Goal: Information Seeking & Learning: Learn about a topic

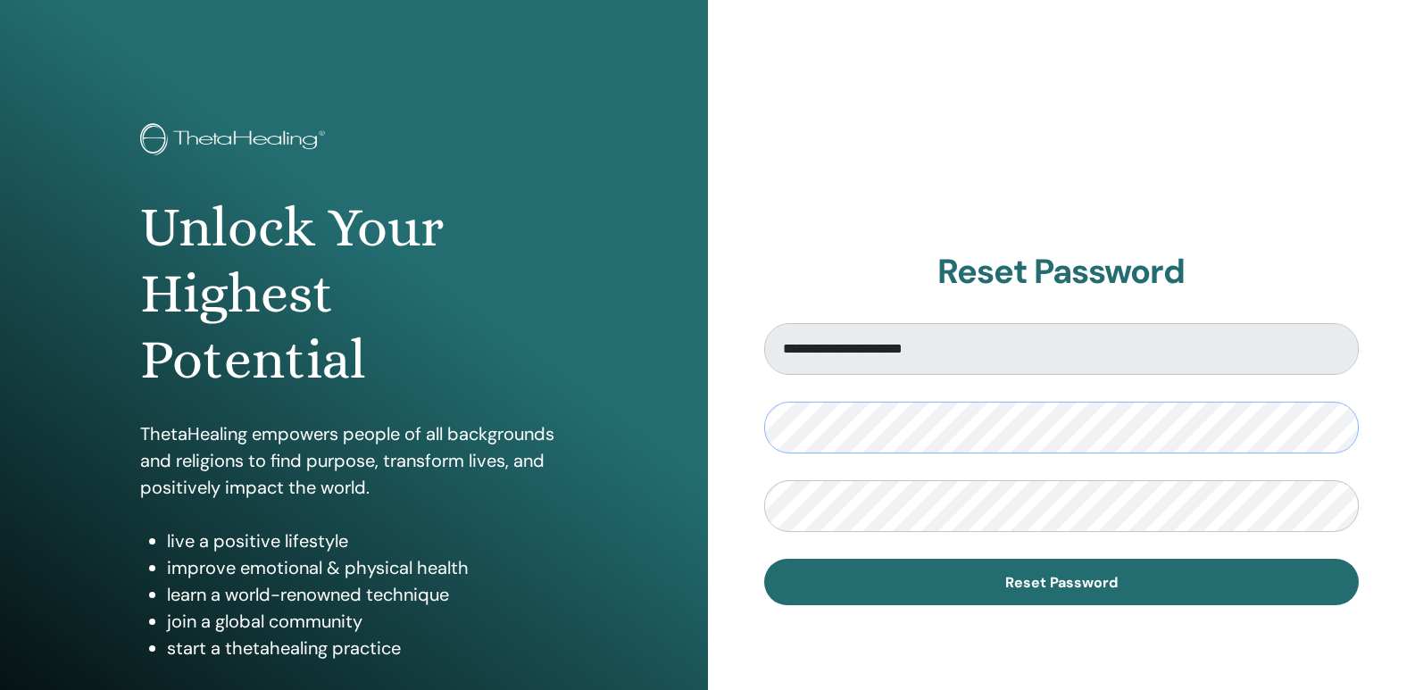
click at [704, 435] on div "**********" at bounding box center [707, 428] width 1415 height 857
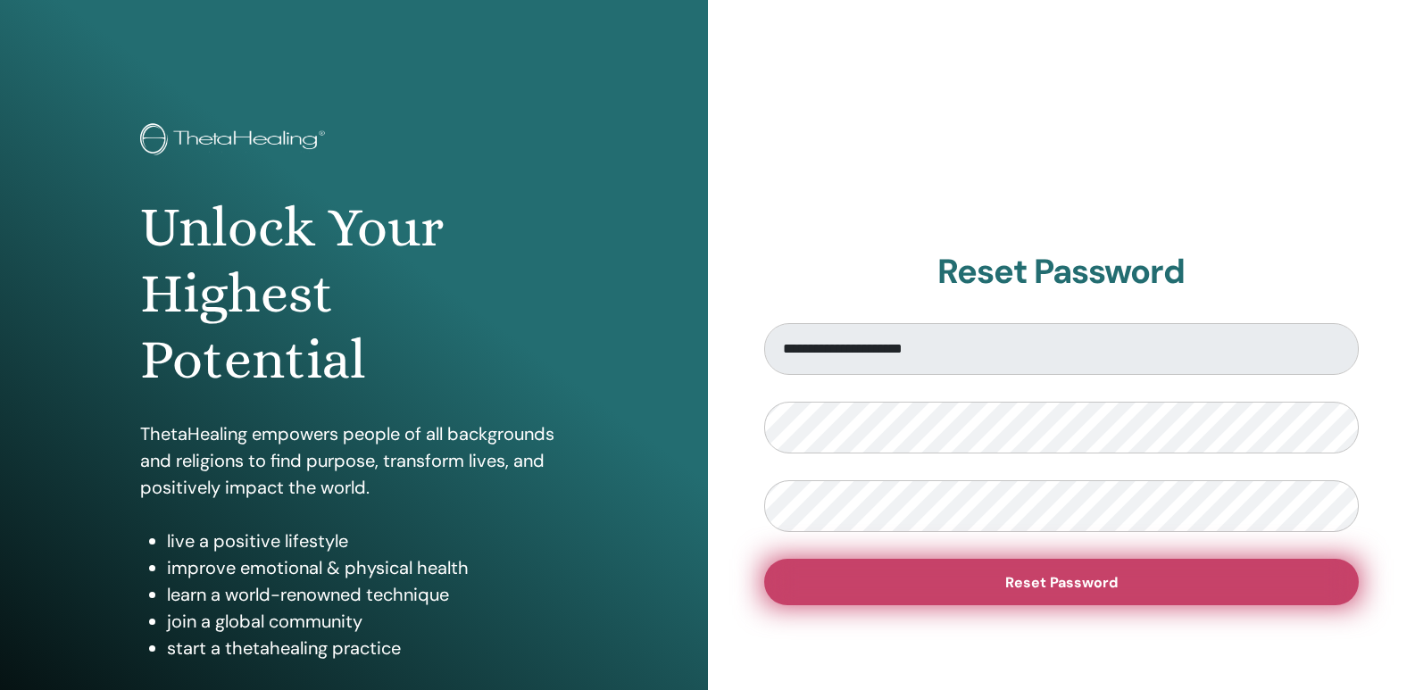
click at [1041, 575] on span "Reset Password" at bounding box center [1061, 582] width 113 height 19
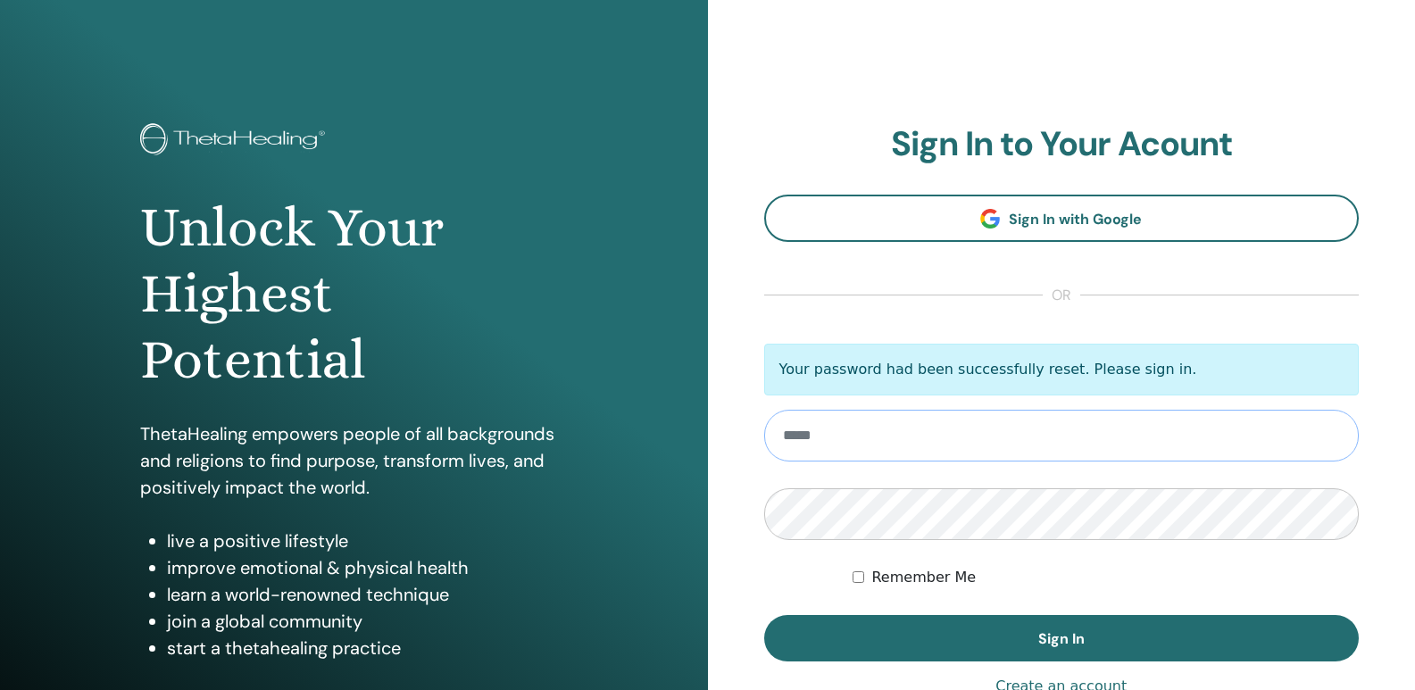
type input "**********"
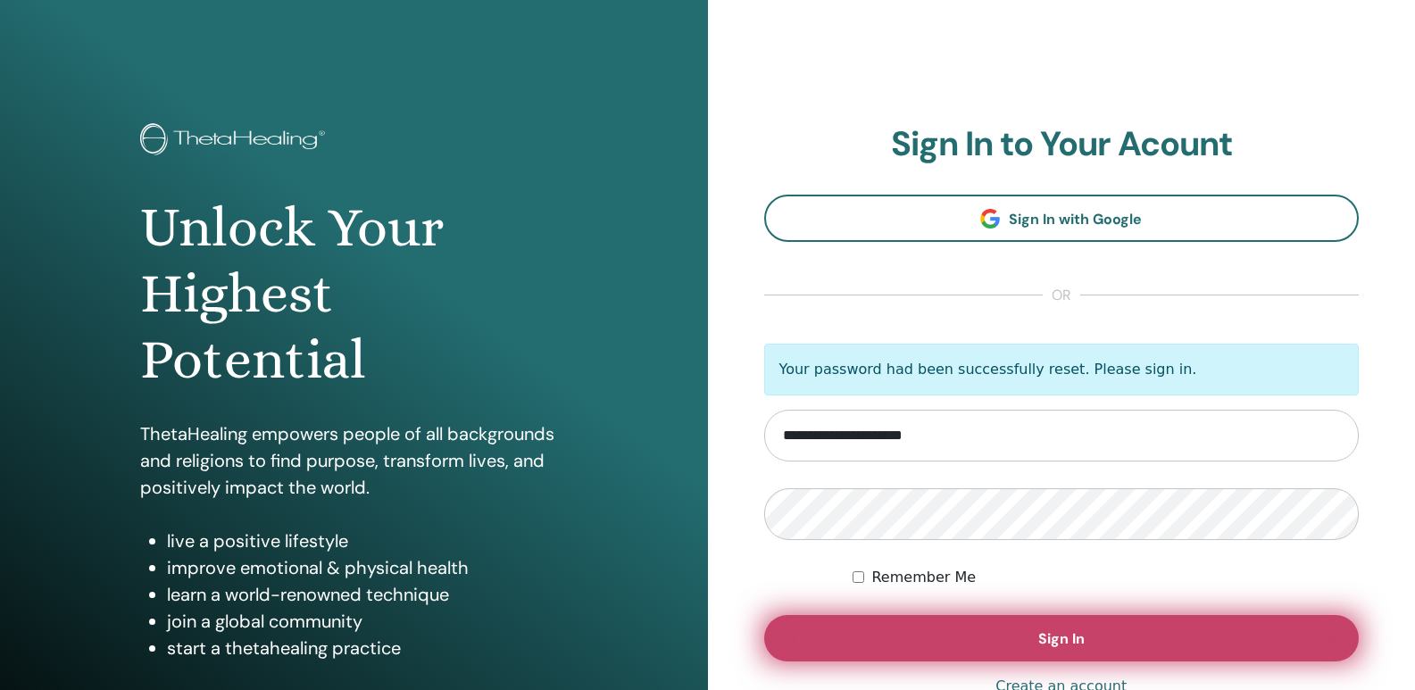
click at [895, 635] on button "Sign In" at bounding box center [1062, 638] width 596 height 46
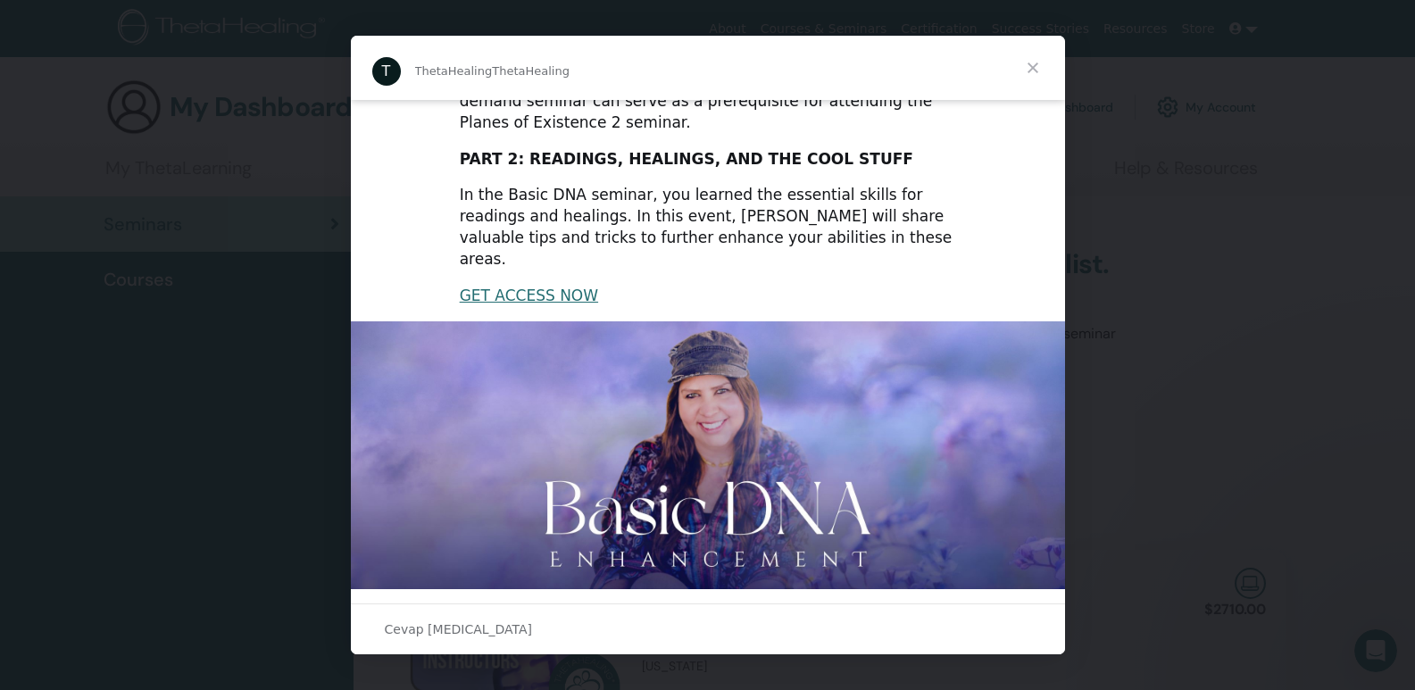
scroll to position [369, 0]
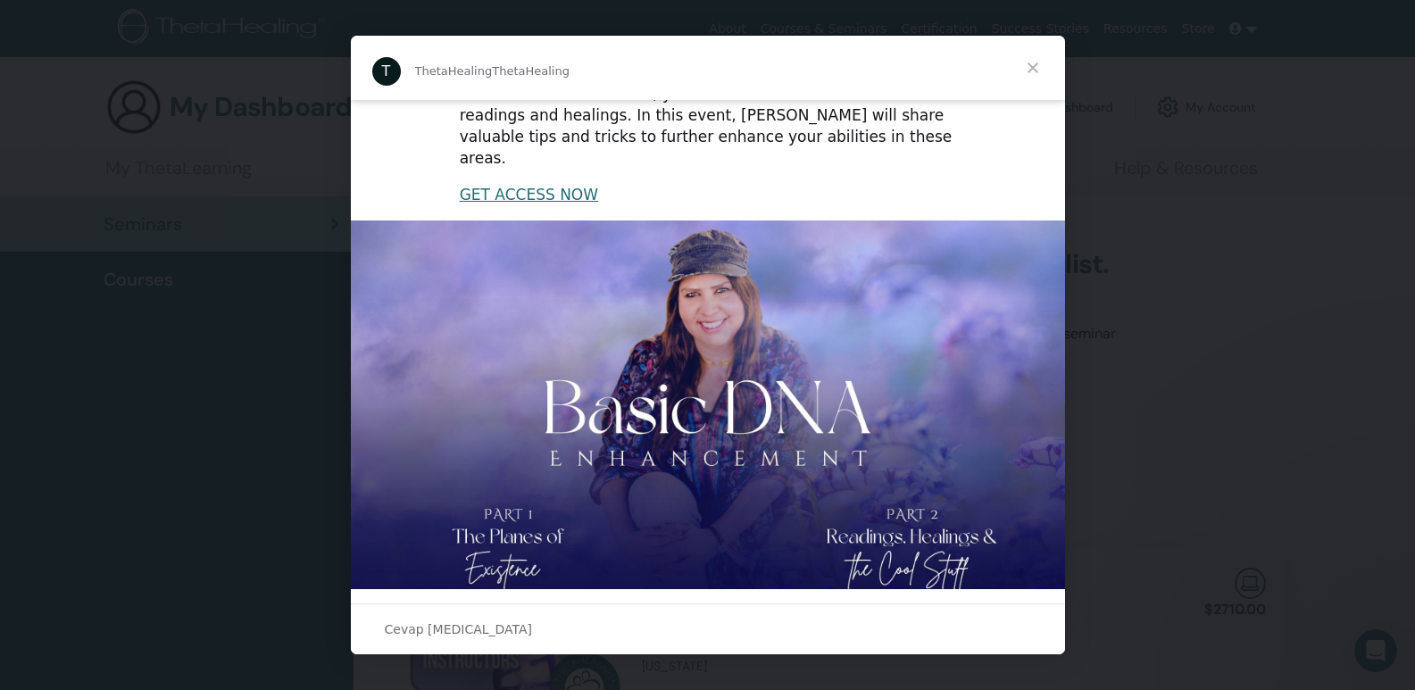
click at [684, 366] on img "Intercom messenger" at bounding box center [708, 422] width 714 height 402
click at [1026, 71] on span "Kapat" at bounding box center [1033, 68] width 64 height 64
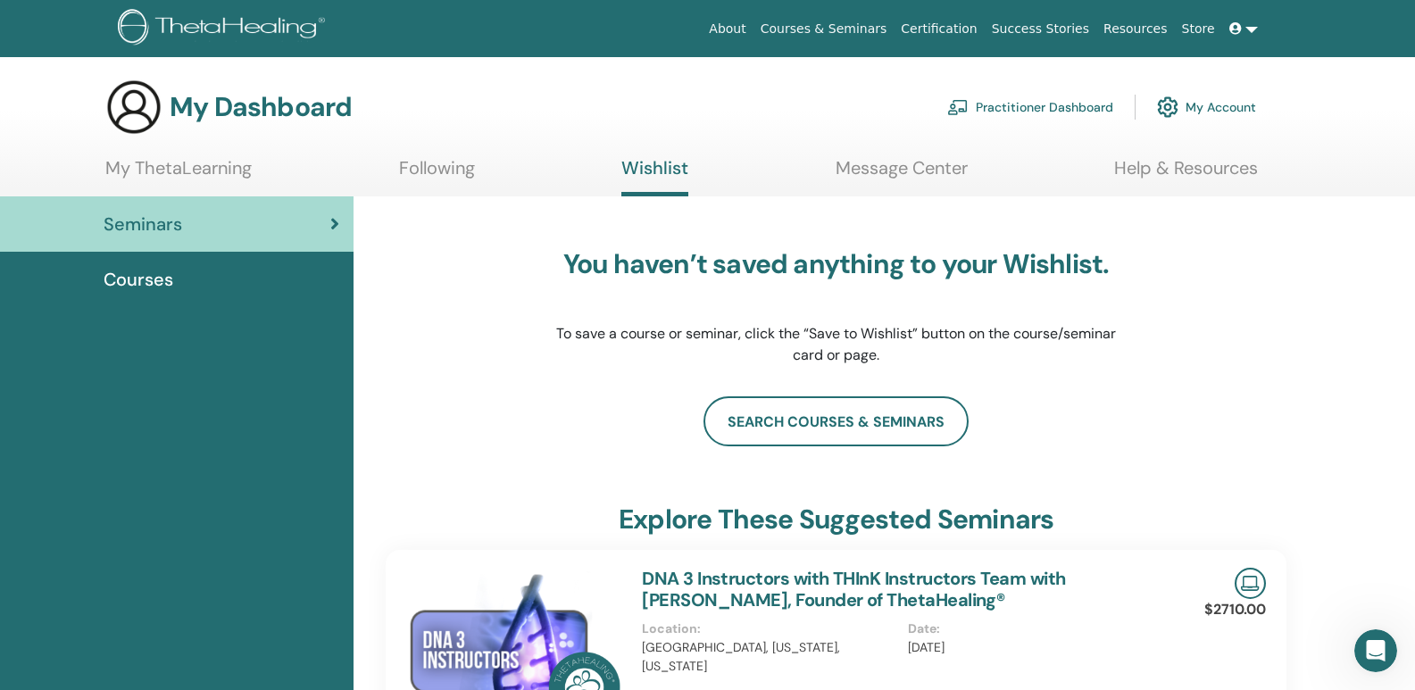
click at [147, 224] on span "Seminars" at bounding box center [143, 224] width 79 height 27
click at [149, 284] on span "Courses" at bounding box center [139, 279] width 70 height 27
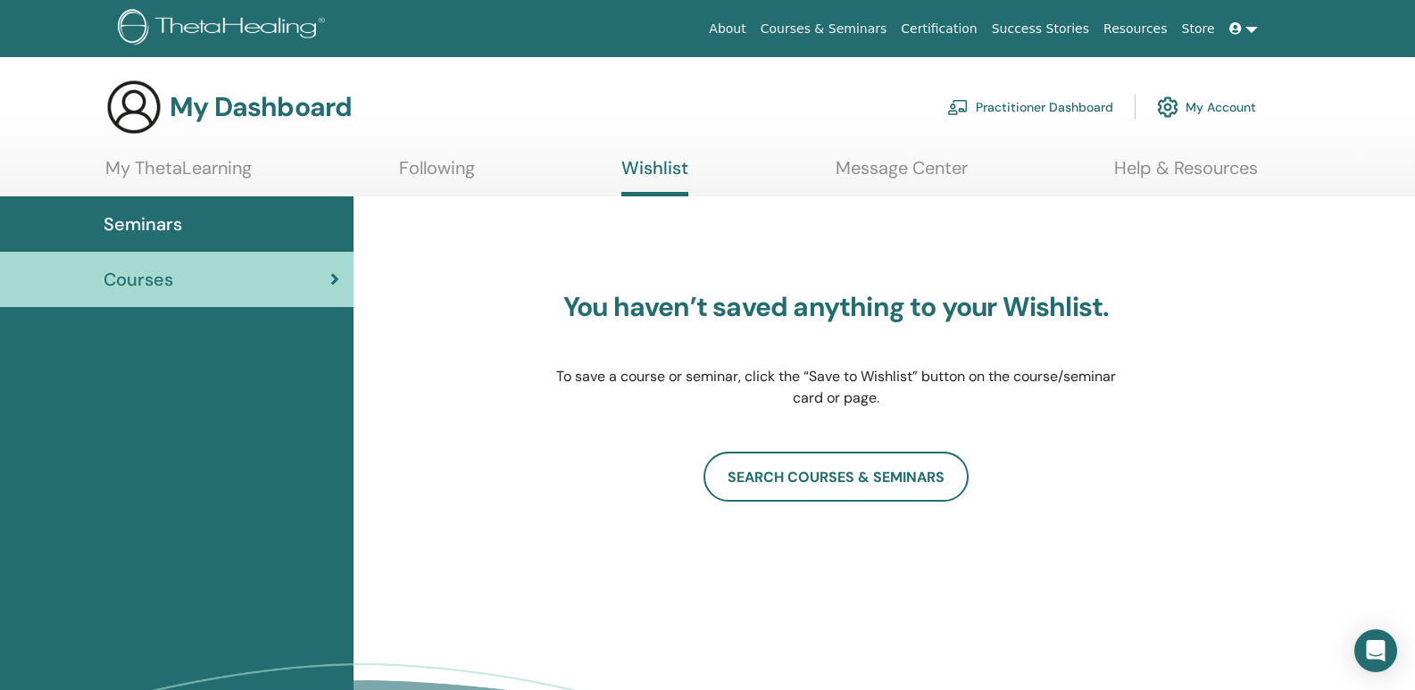
click at [166, 172] on link "My ThetaLearning" at bounding box center [178, 174] width 146 height 35
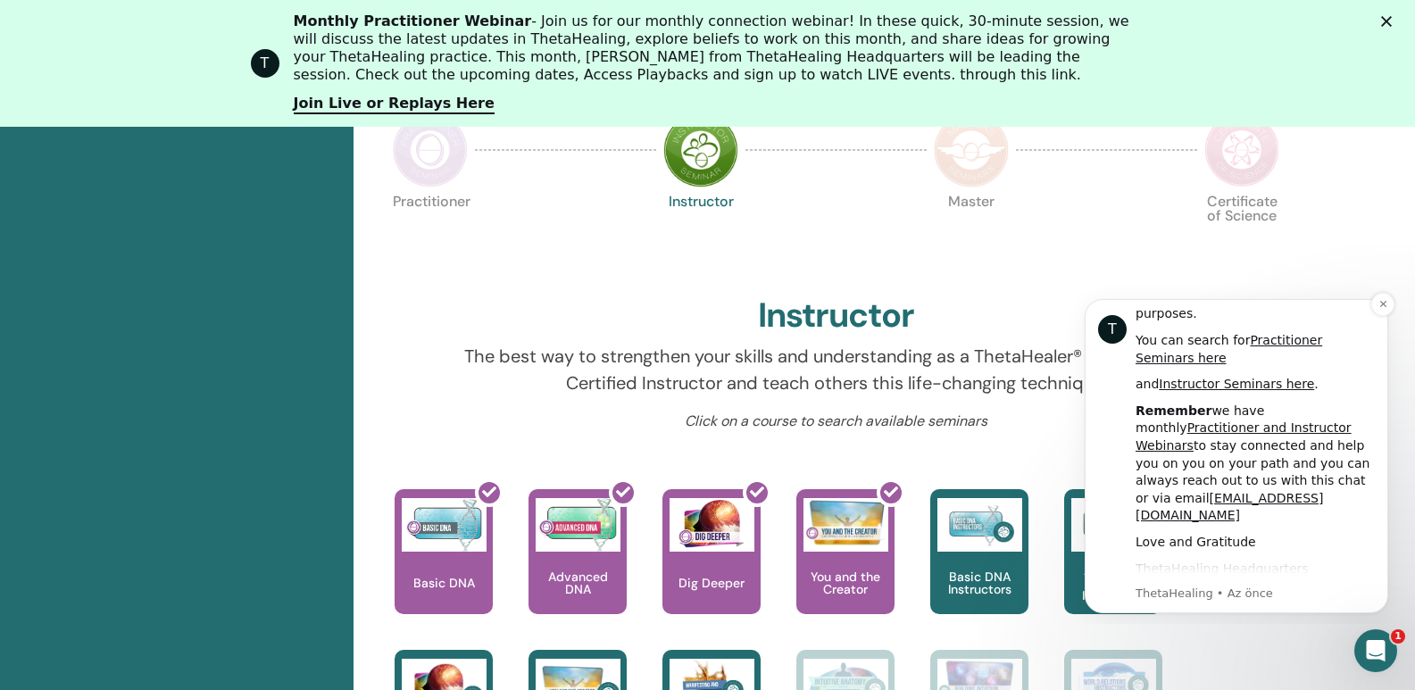
scroll to position [839, 0]
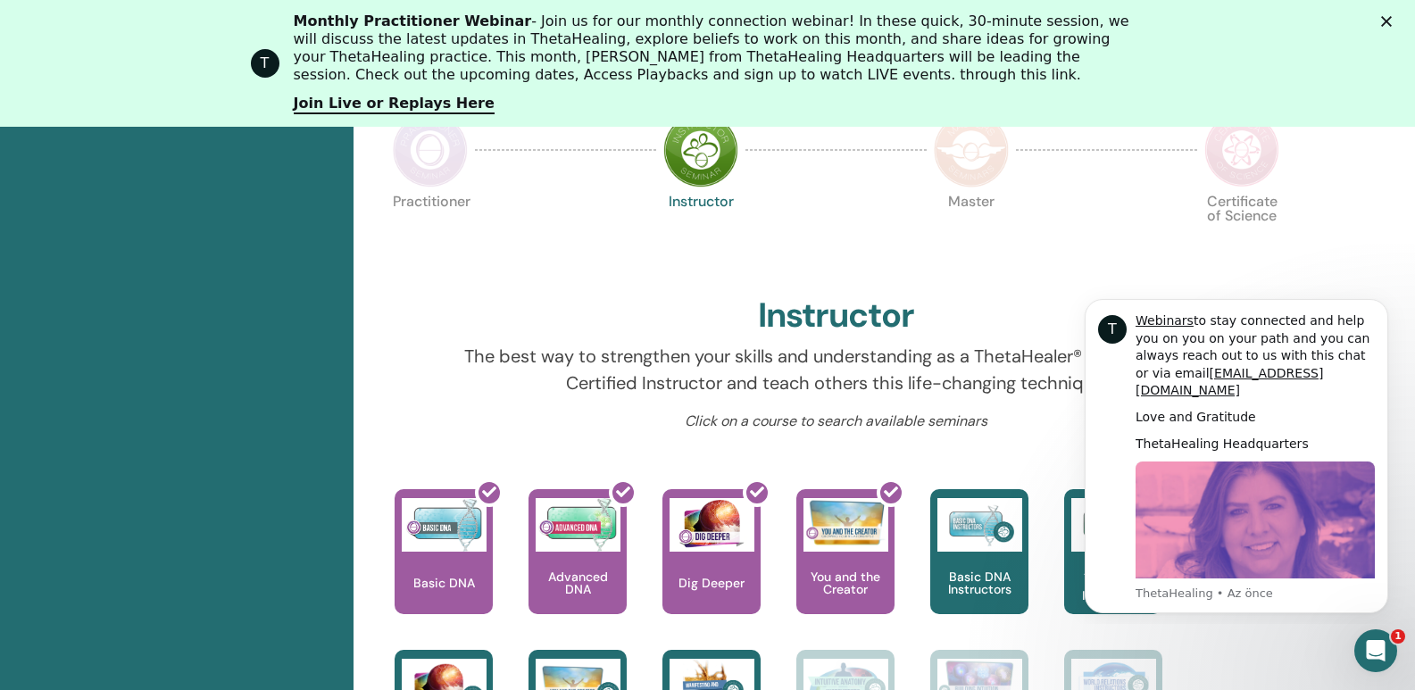
click at [1396, 295] on body "T Hi TUĞBA, As a ThetaHealing Practitioner and Instructor, continuous growth co…" at bounding box center [1236, 453] width 343 height 327
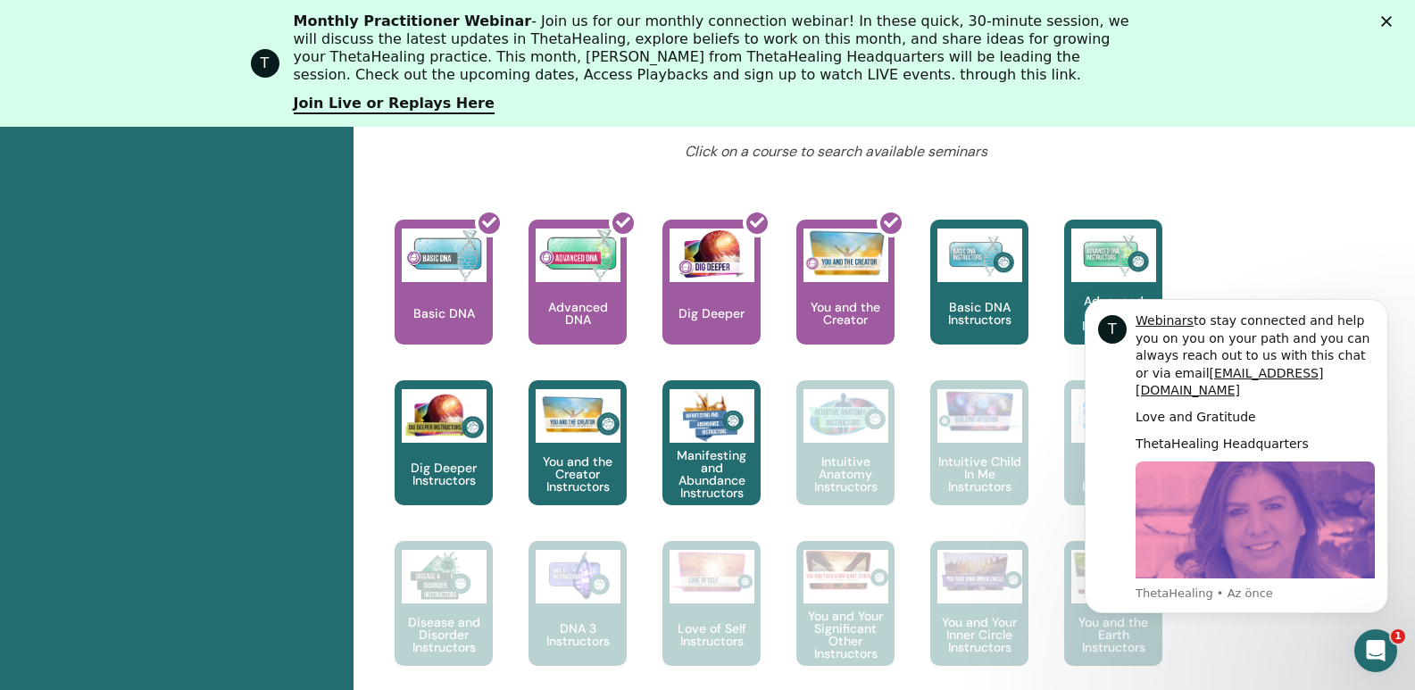
scroll to position [762, 0]
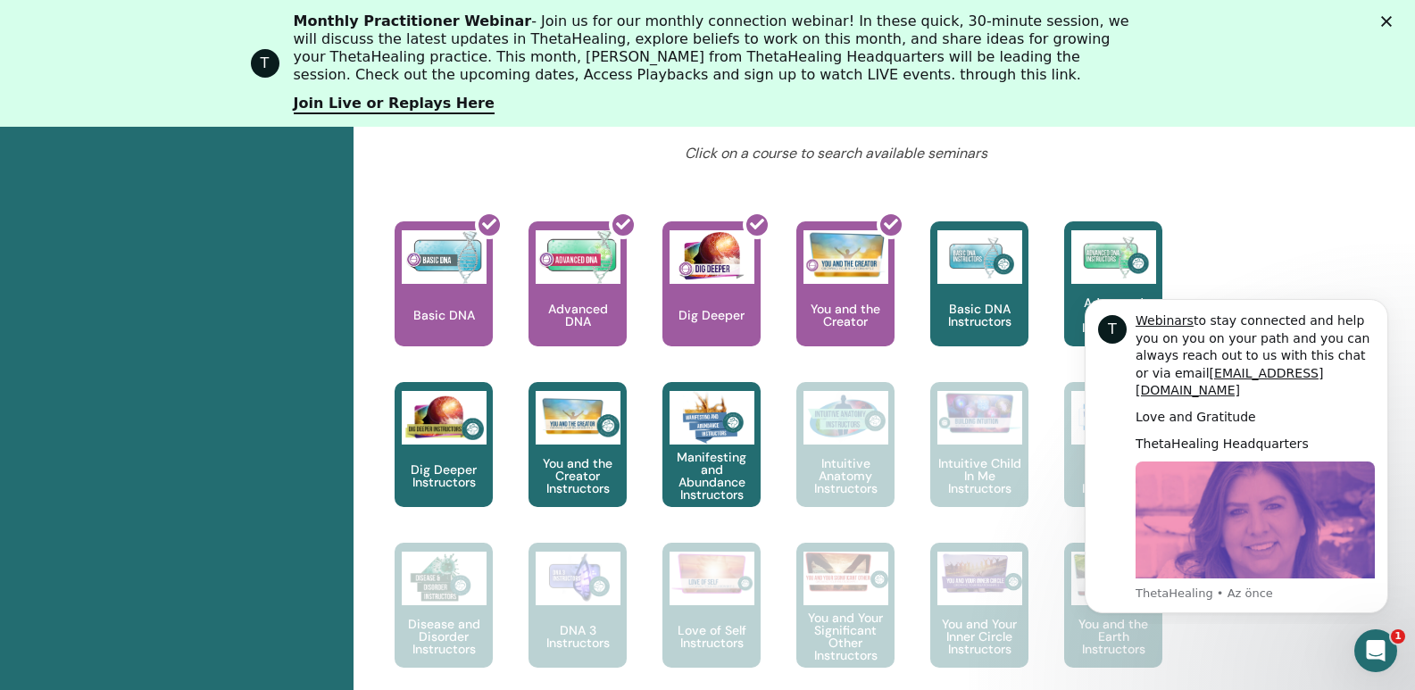
click at [1392, 21] on polygon "Kapat" at bounding box center [1386, 21] width 11 height 11
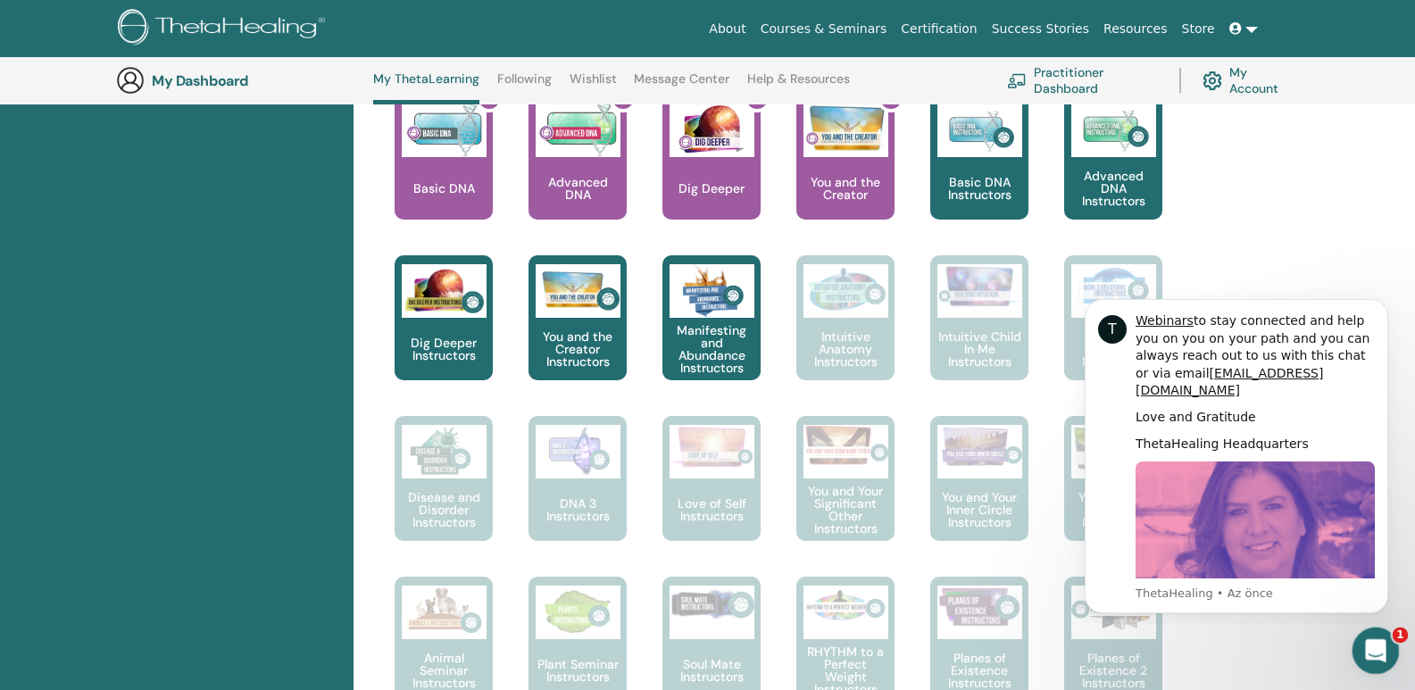
click at [1384, 652] on div "Intercom Messenger uygulamasını aç" at bounding box center [1373, 648] width 59 height 59
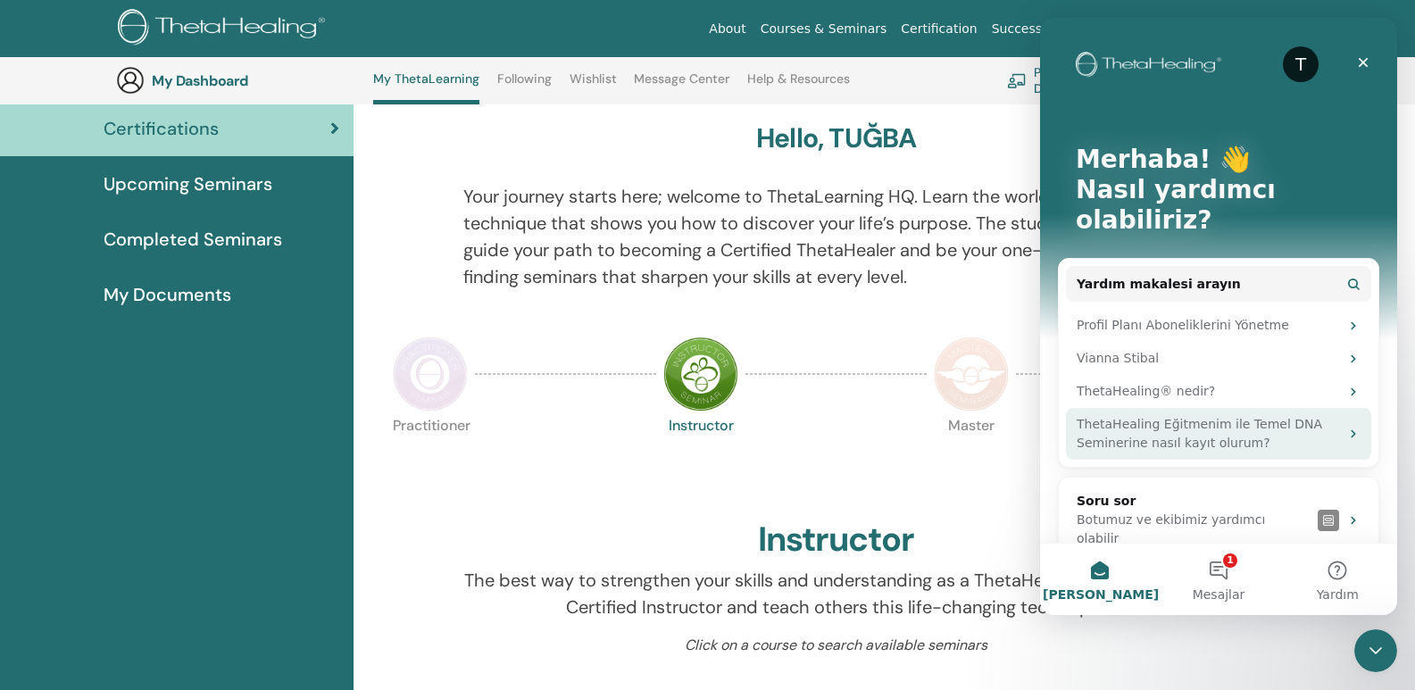
scroll to position [137, 0]
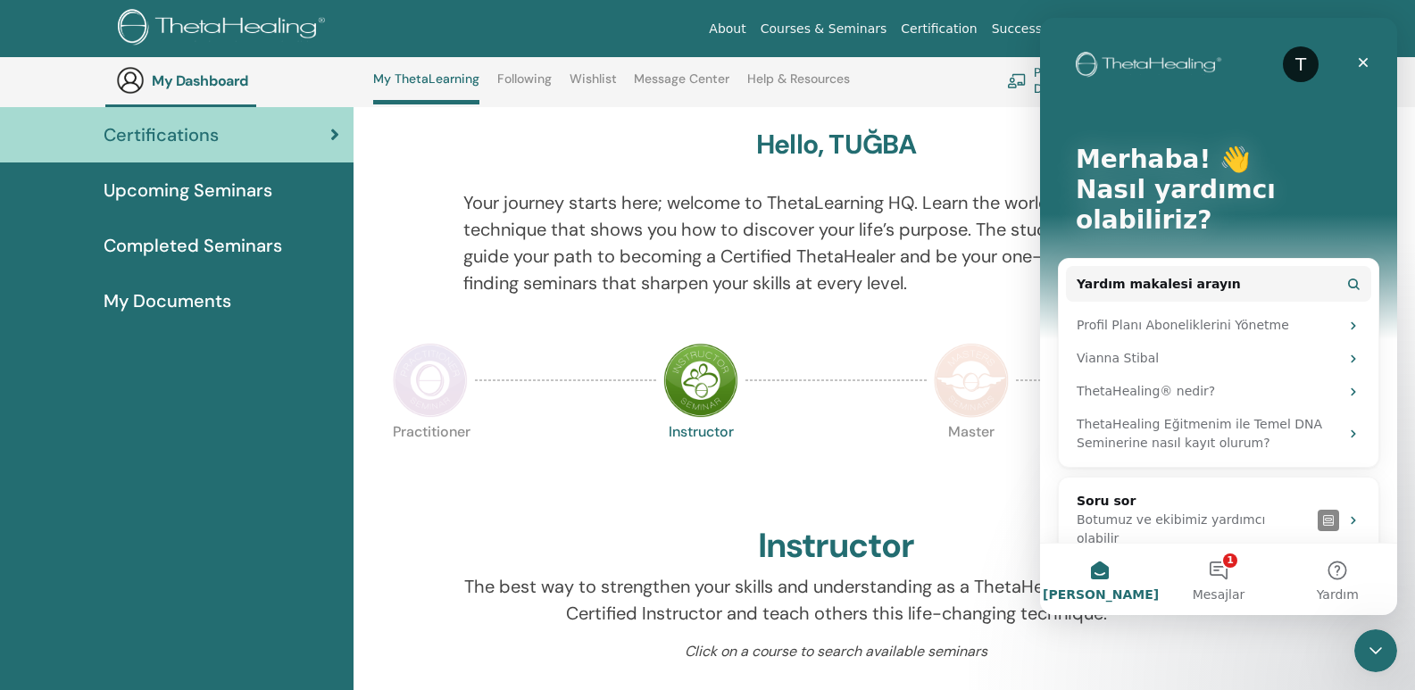
click at [859, 470] on div "Practitioner Instructor Master Certificate of Science" at bounding box center [836, 469] width 901 height 96
click at [1250, 132] on div "T Merhaba! 👋 Nasıl yardımcı olabiliriz?" at bounding box center [1218, 194] width 321 height 352
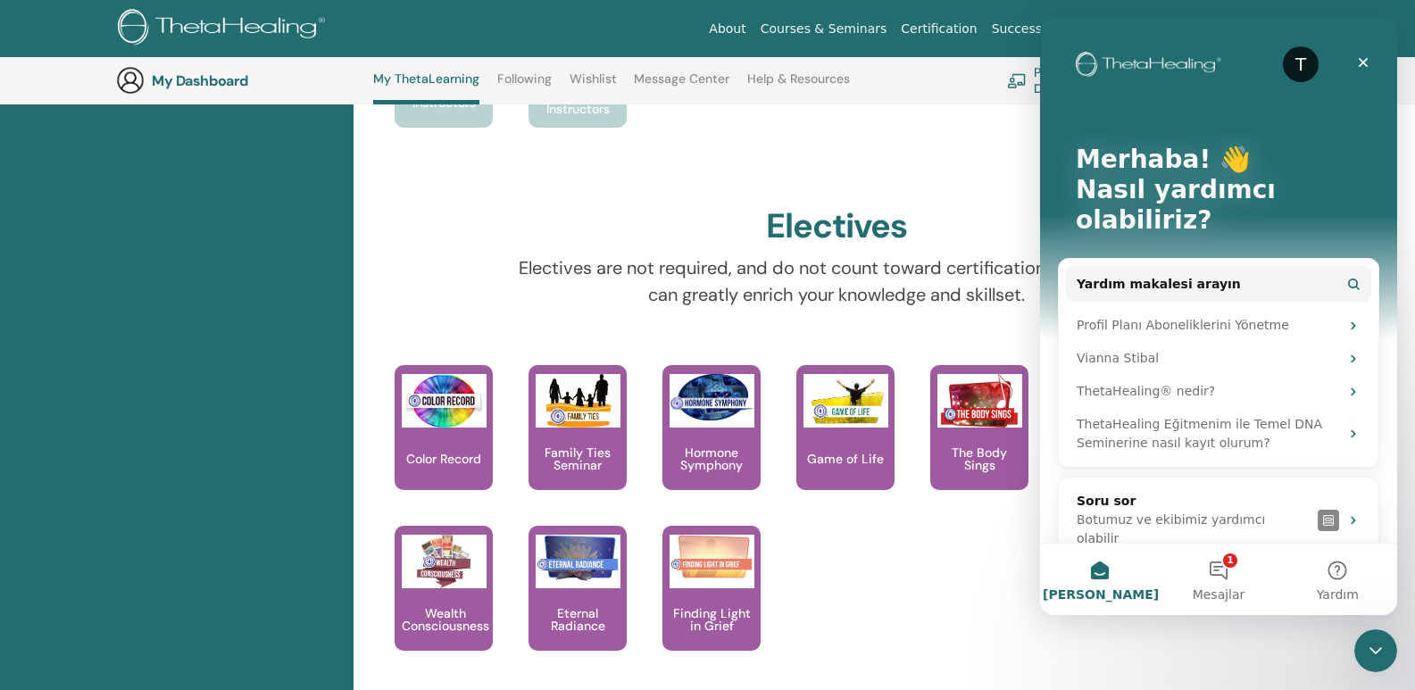
scroll to position [1655, 0]
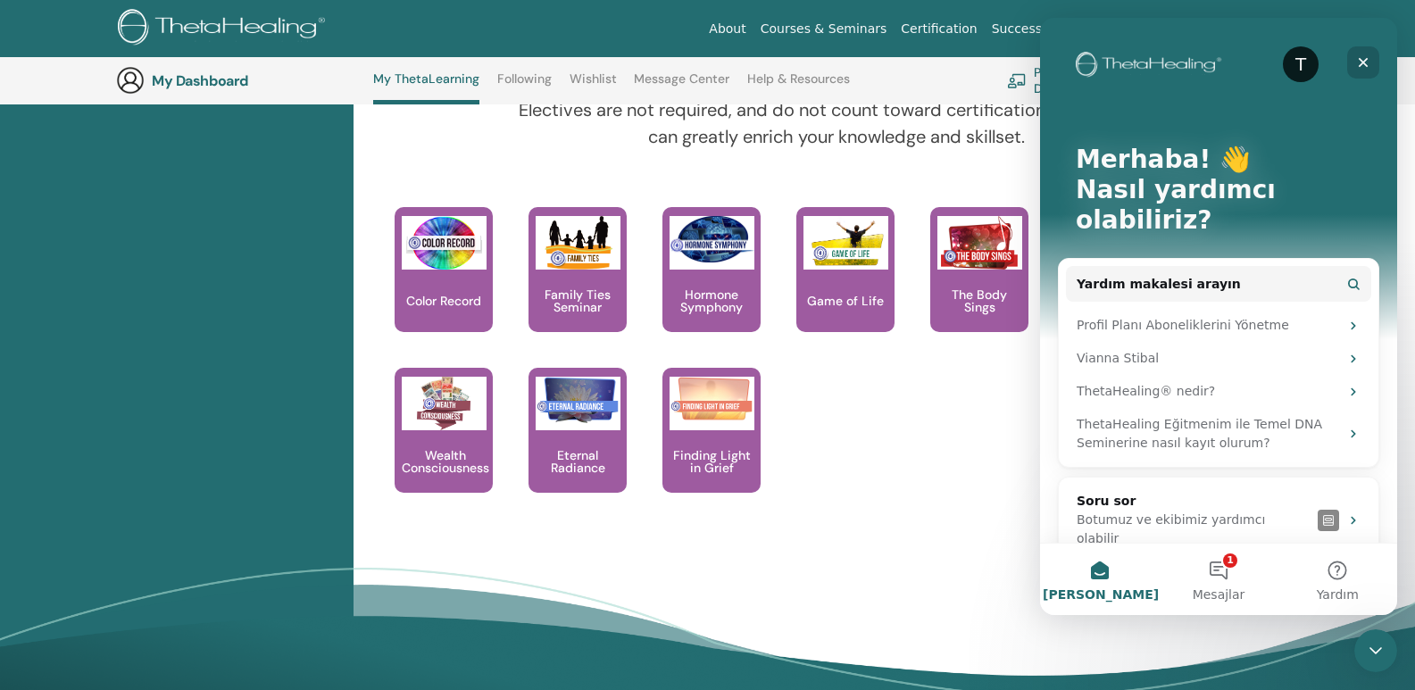
click at [1371, 71] on div "Kapat" at bounding box center [1364, 62] width 32 height 32
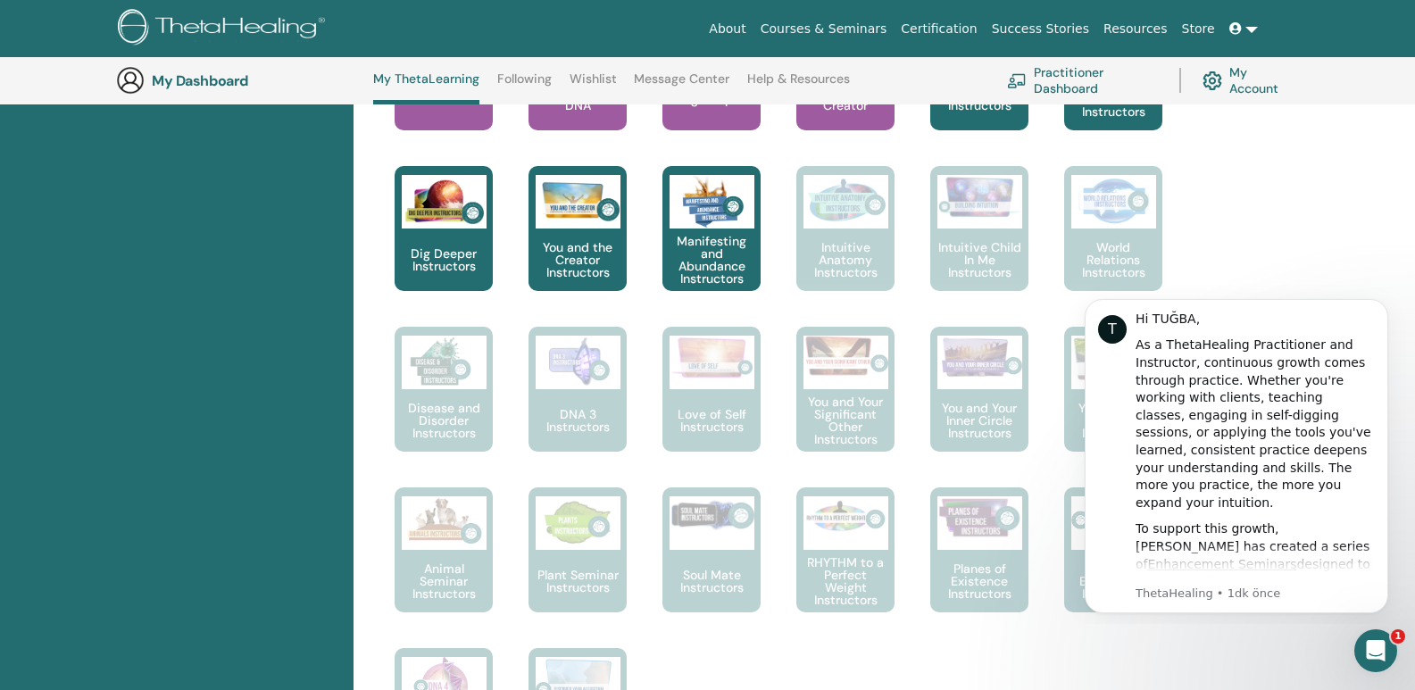
scroll to position [494, 0]
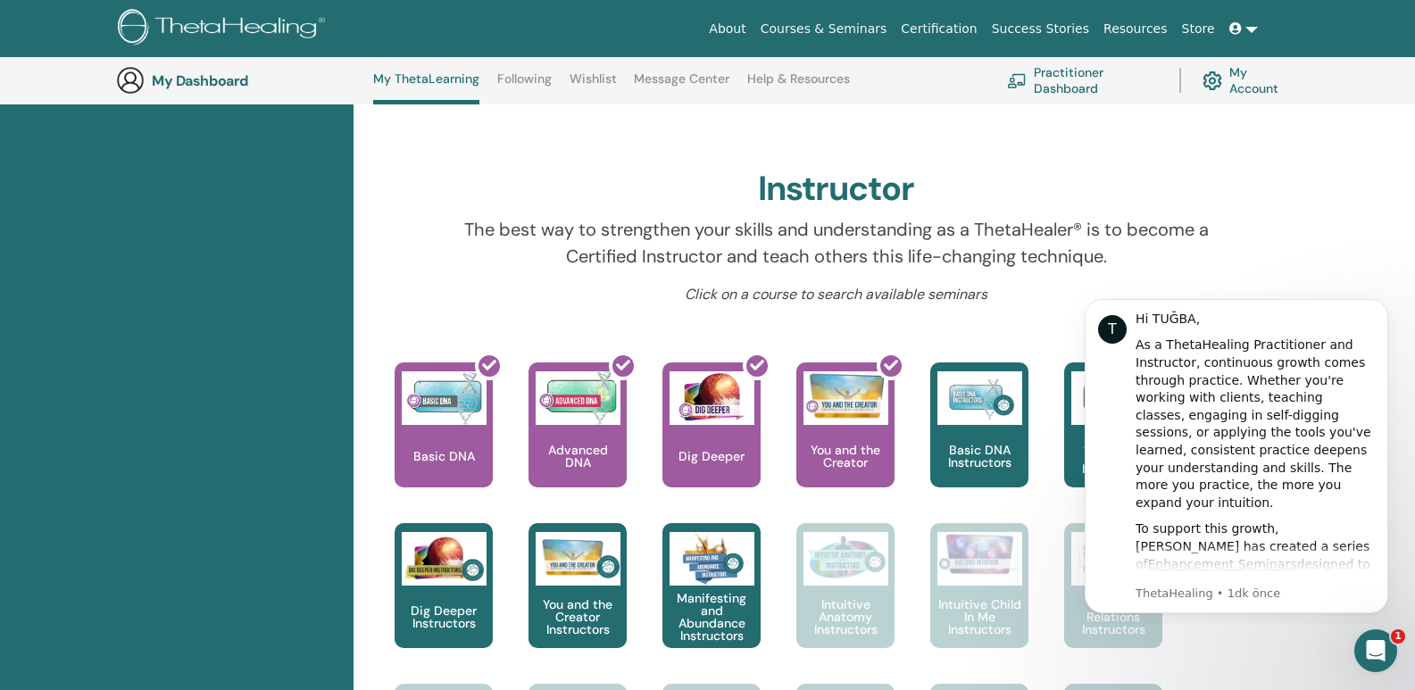
click at [1074, 179] on div "Instructor" at bounding box center [836, 193] width 901 height 48
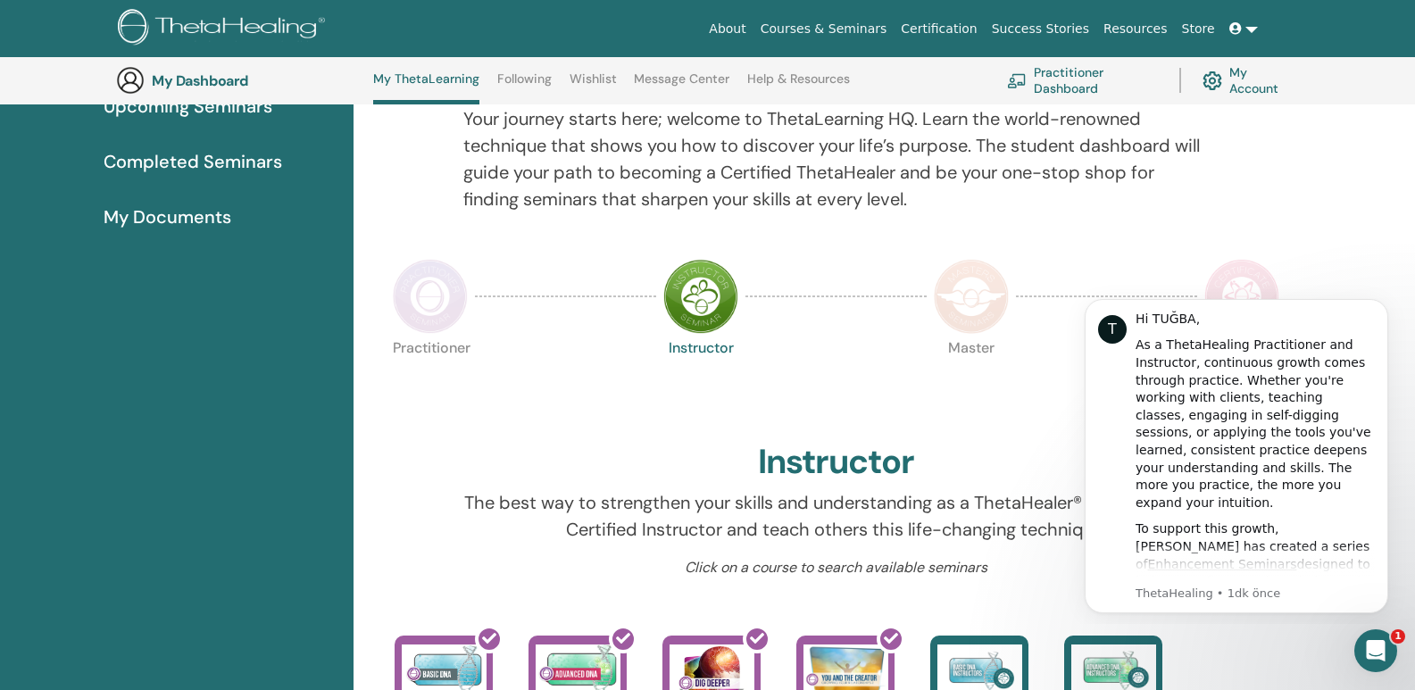
scroll to position [226, 0]
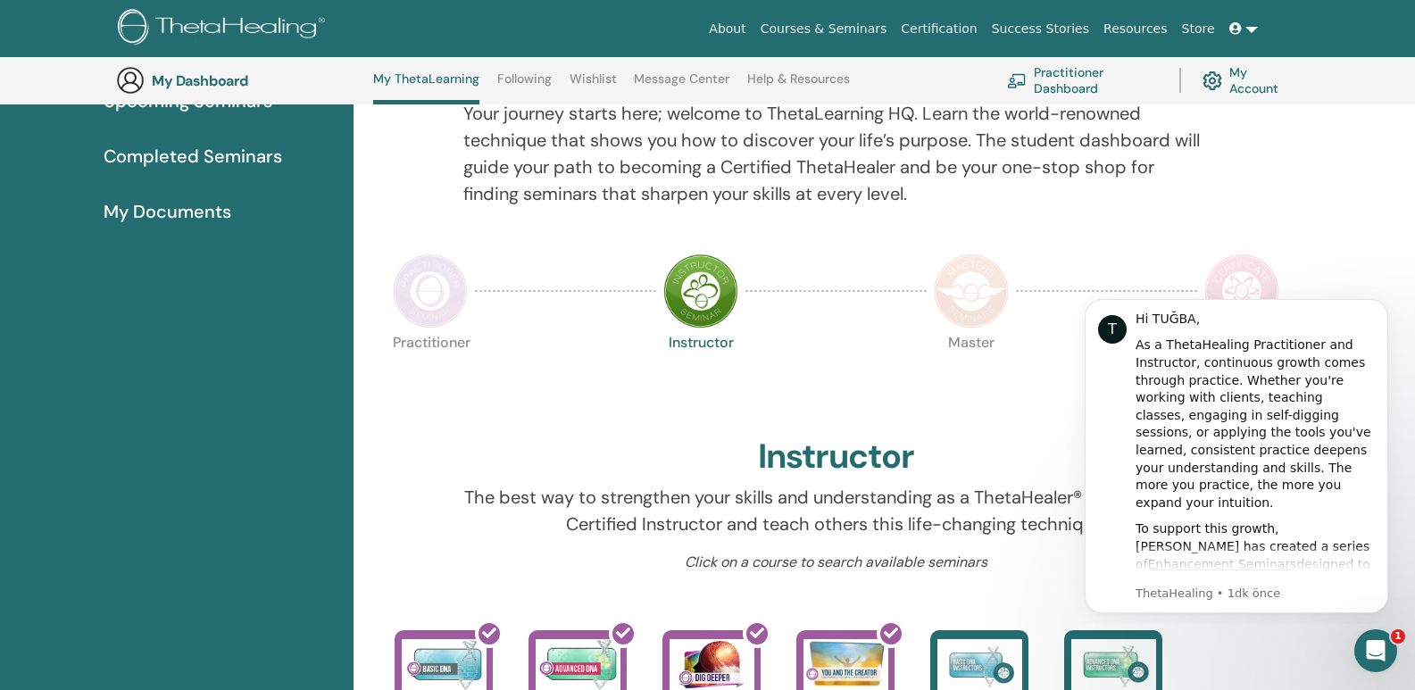
click at [1289, 217] on div at bounding box center [1261, 164] width 78 height 129
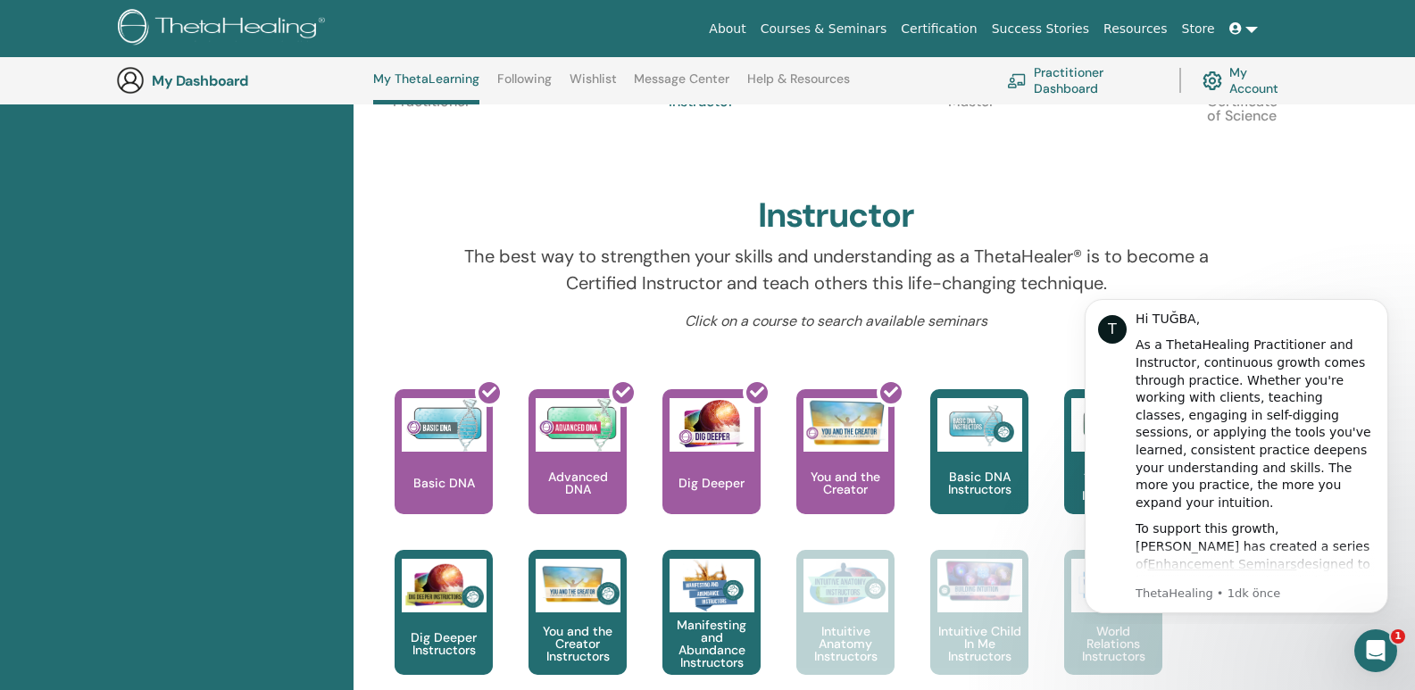
scroll to position [494, 0]
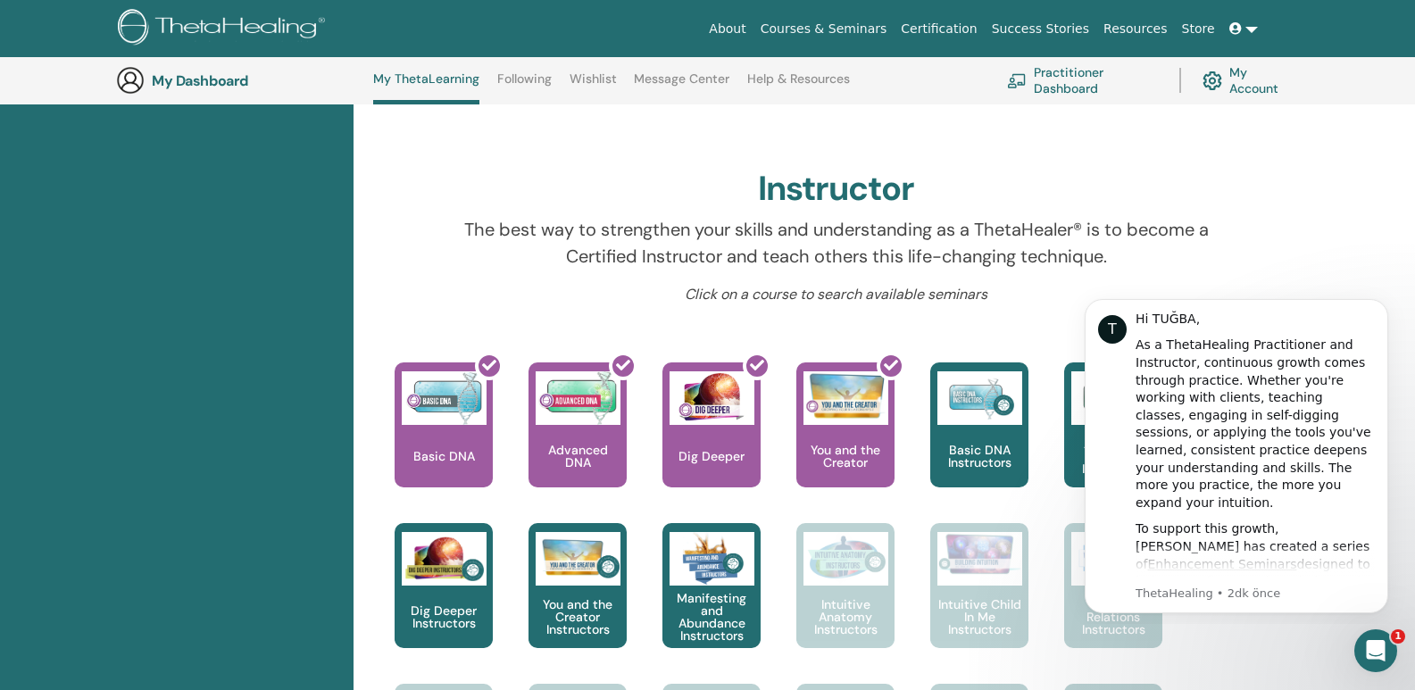
click at [804, 273] on div "The best way to strengthen your skills and understanding as a ThetaHealer® is t…" at bounding box center [836, 250] width 773 height 68
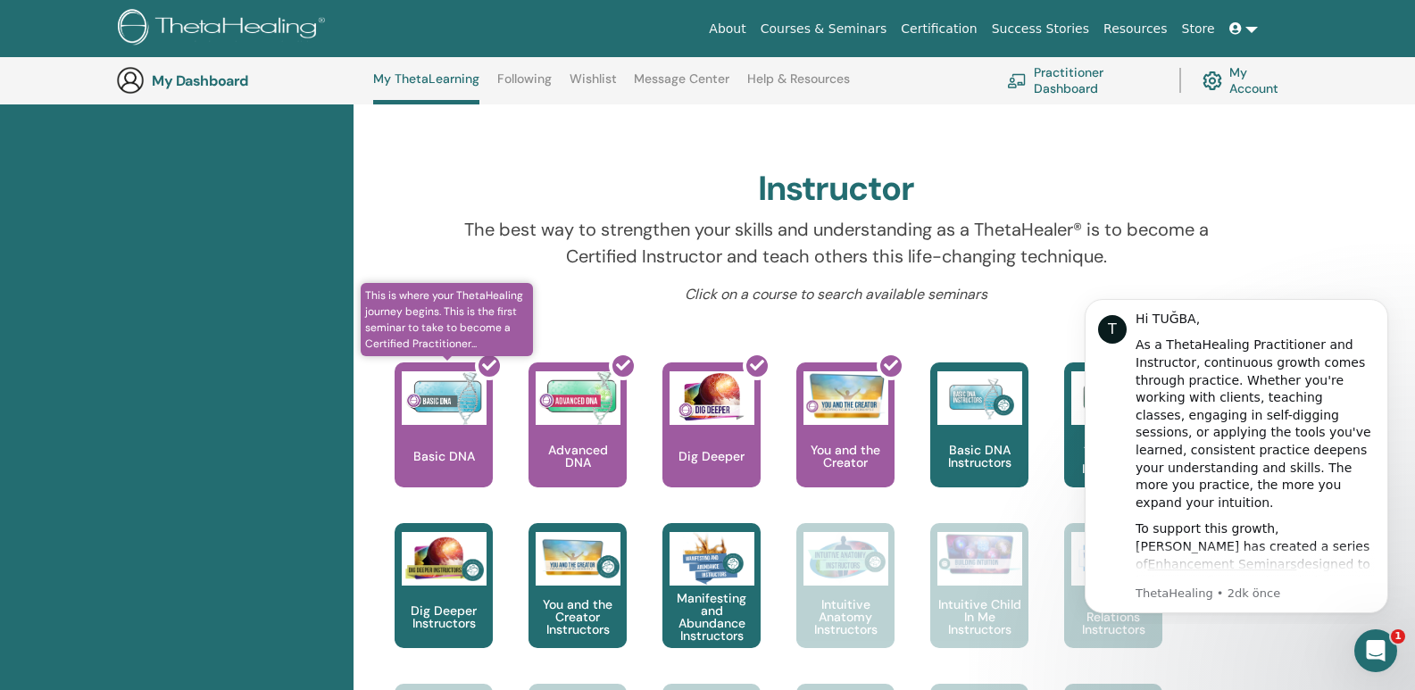
click at [429, 457] on div at bounding box center [454, 432] width 98 height 161
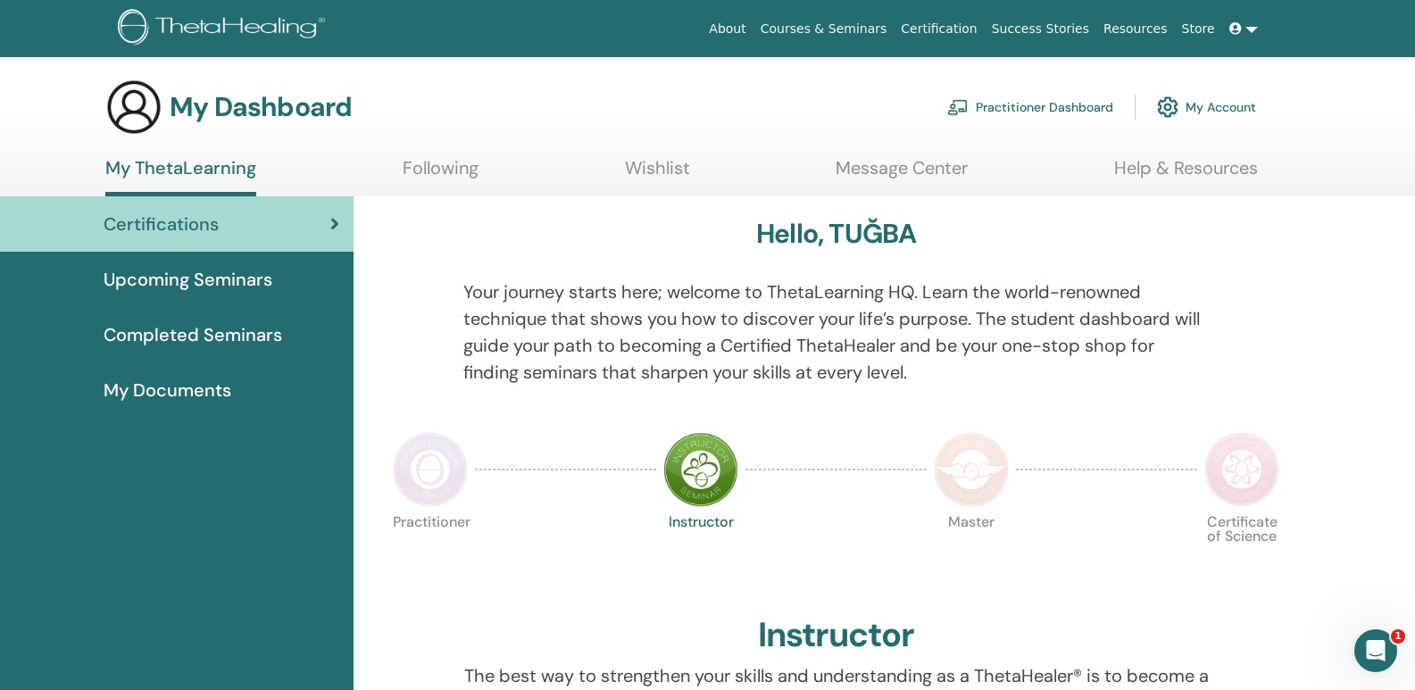
click at [161, 226] on span "Certifications" at bounding box center [161, 224] width 115 height 27
click at [172, 394] on span "My Documents" at bounding box center [168, 390] width 128 height 27
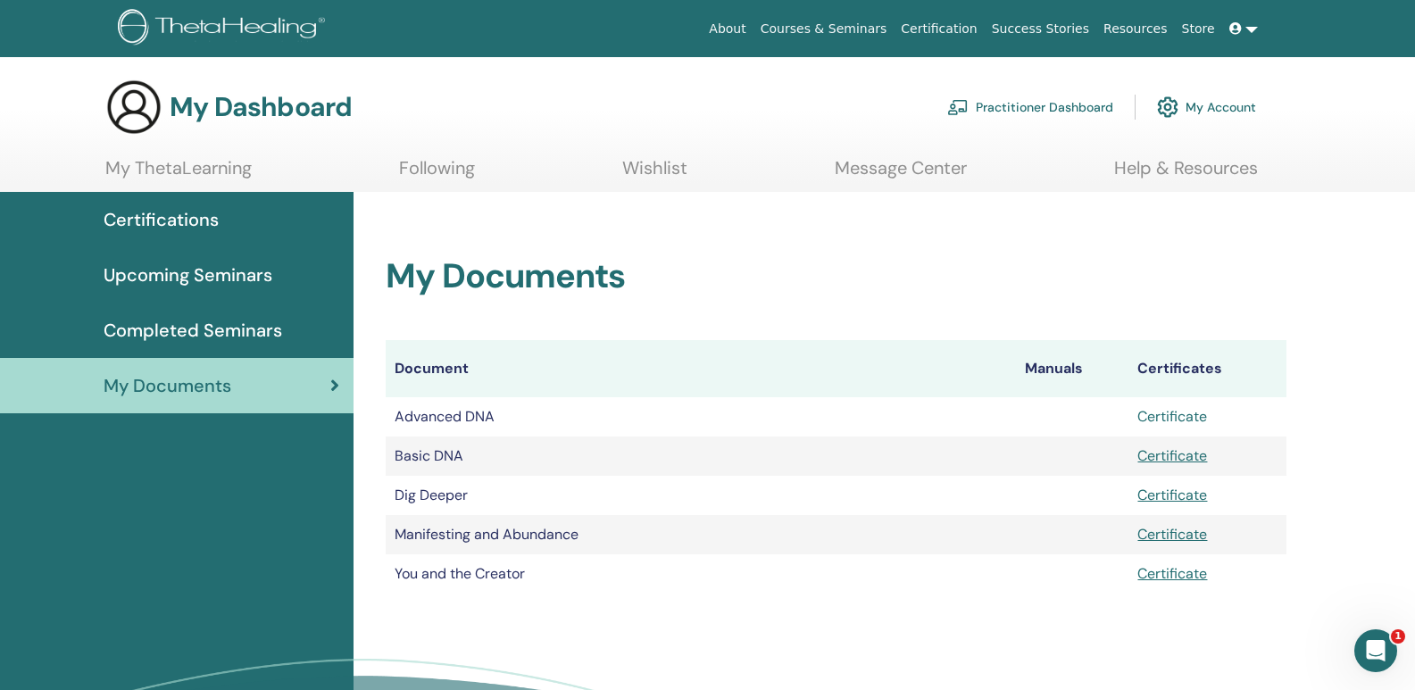
click at [1169, 416] on link "Certificate" at bounding box center [1173, 416] width 70 height 19
